Goal: Task Accomplishment & Management: Use online tool/utility

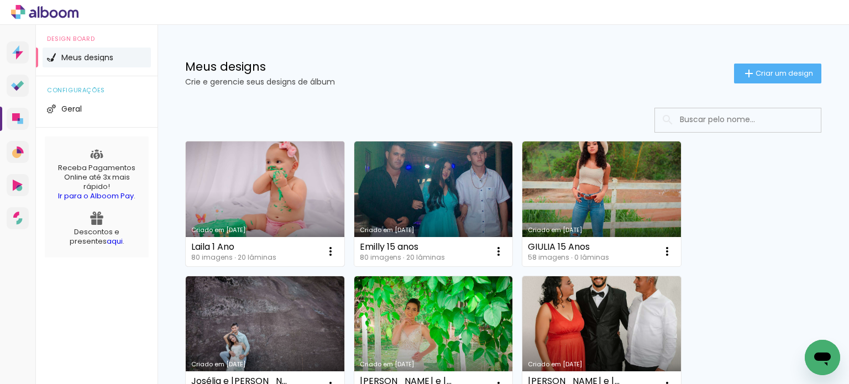
click at [295, 186] on link "Criado em [DATE]" at bounding box center [265, 204] width 159 height 125
click at [0, 0] on neon-animated-pages "Confirmar Cancelar" at bounding box center [0, 0] width 0 height 0
